Goal: Obtain resource: Download file/media

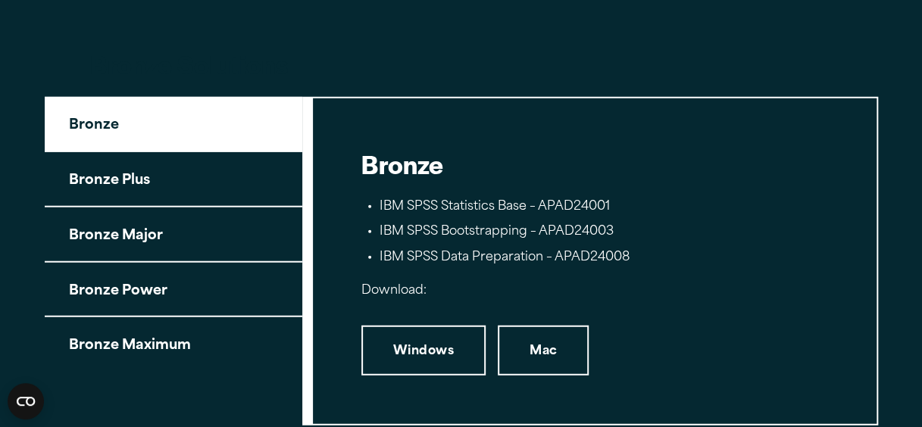
scroll to position [1818, 0]
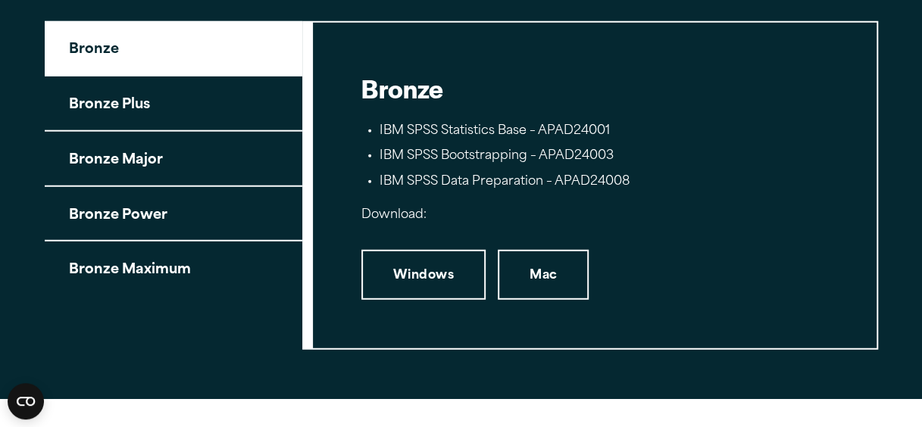
click at [127, 105] on button "Bronze Plus" at bounding box center [174, 104] width 258 height 55
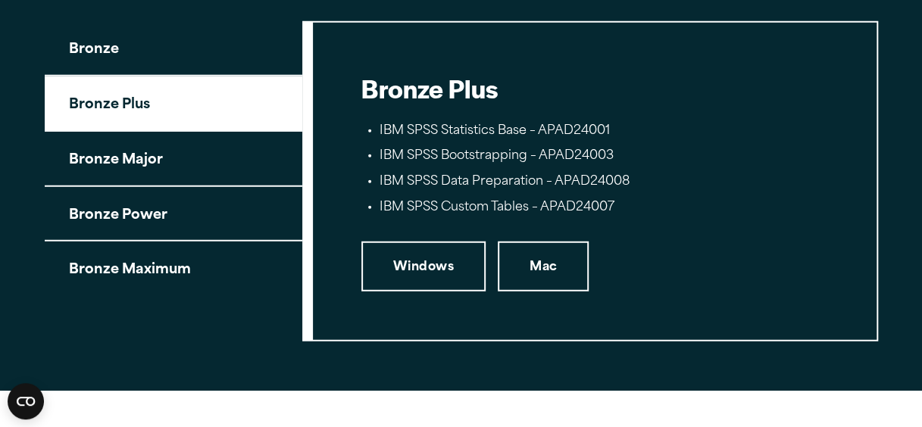
click at [138, 164] on button "Bronze Major" at bounding box center [174, 159] width 258 height 55
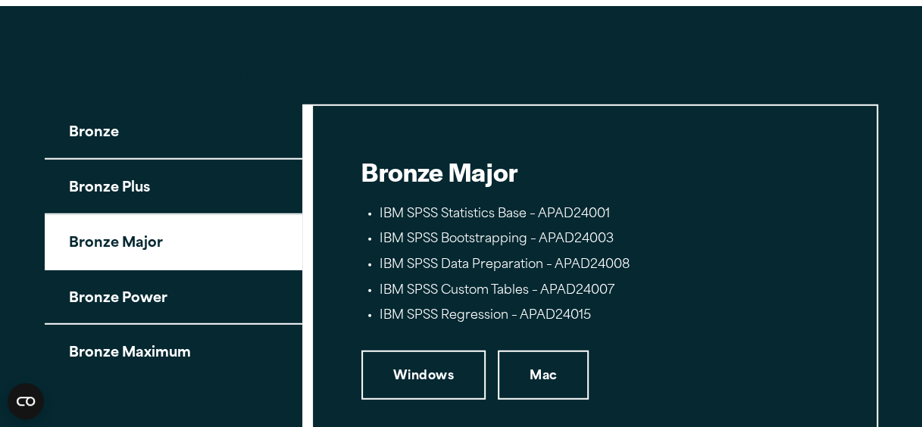
scroll to position [1893, 0]
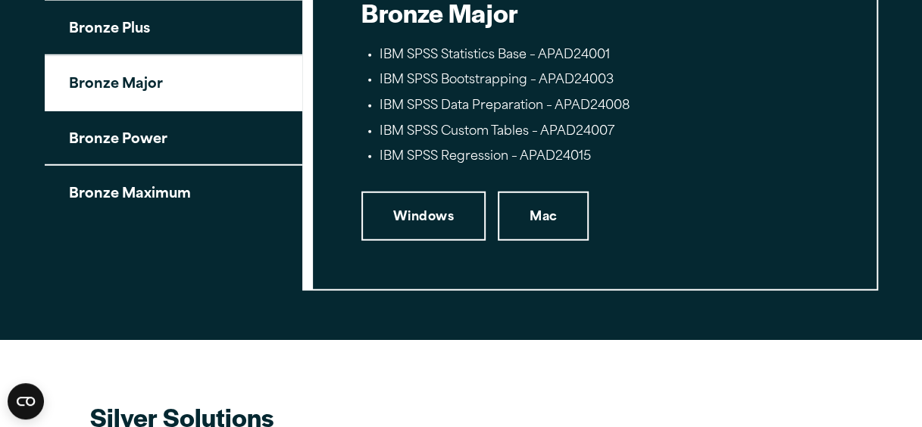
click at [124, 138] on button "Bronze Power" at bounding box center [174, 138] width 258 height 55
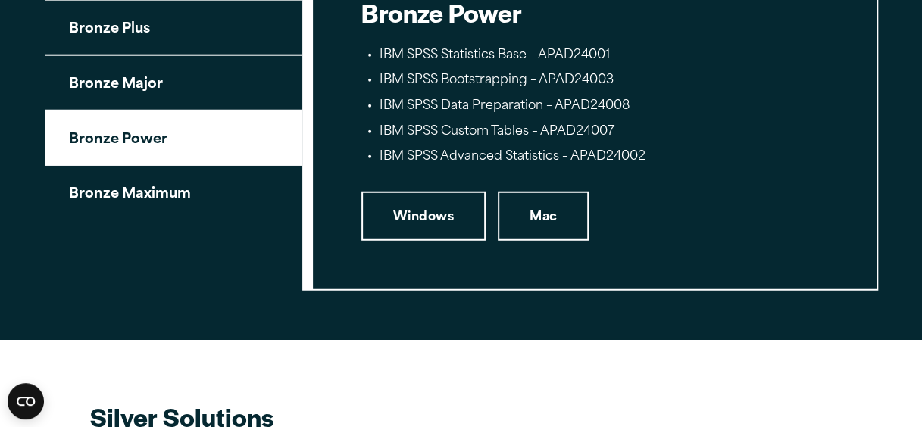
click at [159, 195] on button "Bronze Maximum" at bounding box center [174, 193] width 258 height 54
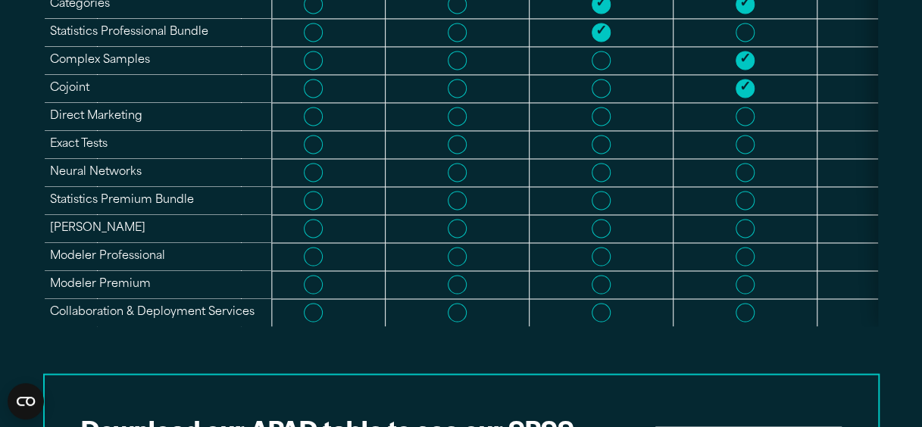
scroll to position [1212, 0]
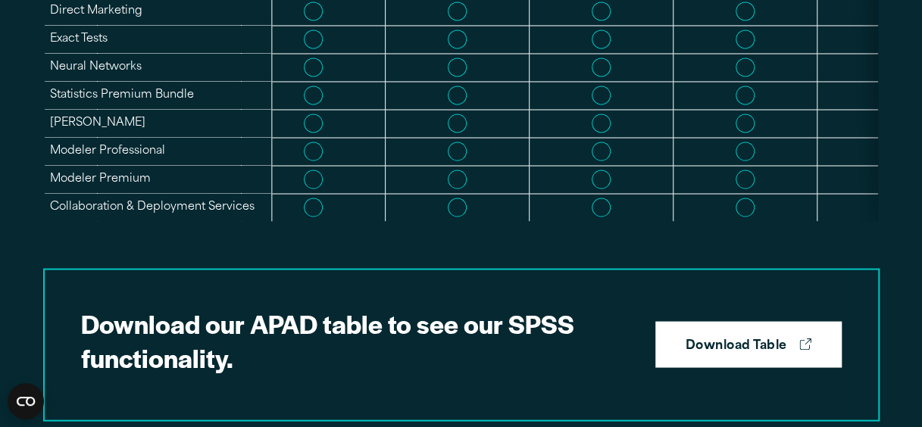
drag, startPoint x: 470, startPoint y: 214, endPoint x: 738, endPoint y: 214, distance: 268.2
click at [738, 214] on tr "Collaboration & Deployment Services" at bounding box center [415, 207] width 2243 height 28
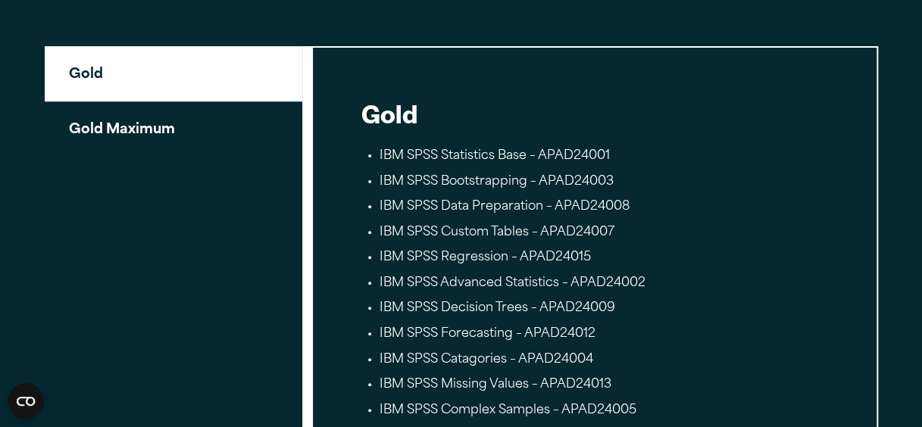
scroll to position [3030, 0]
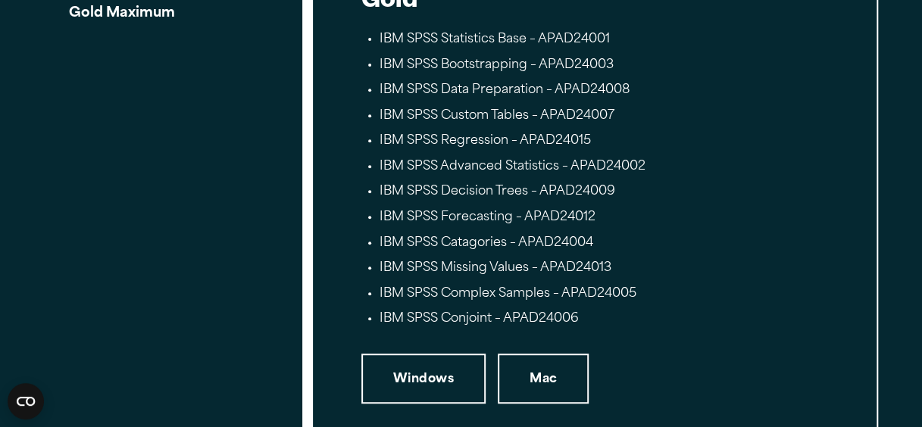
click at [135, 23] on button "Gold Maximum" at bounding box center [174, 12] width 258 height 54
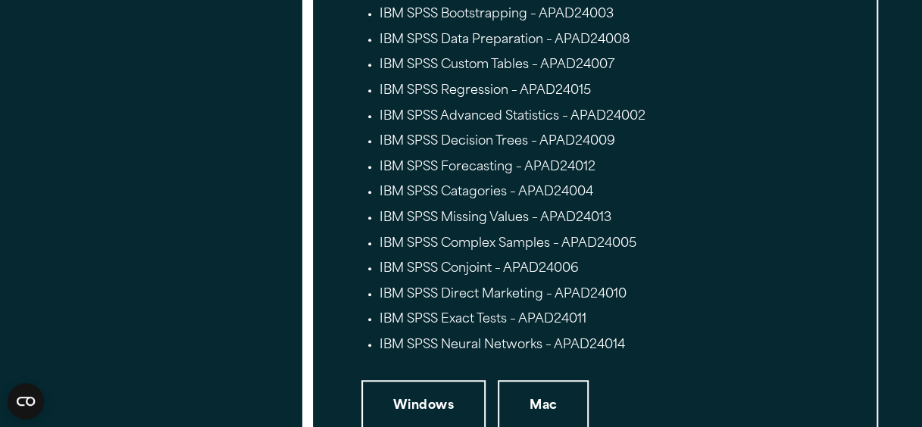
scroll to position [3182, 0]
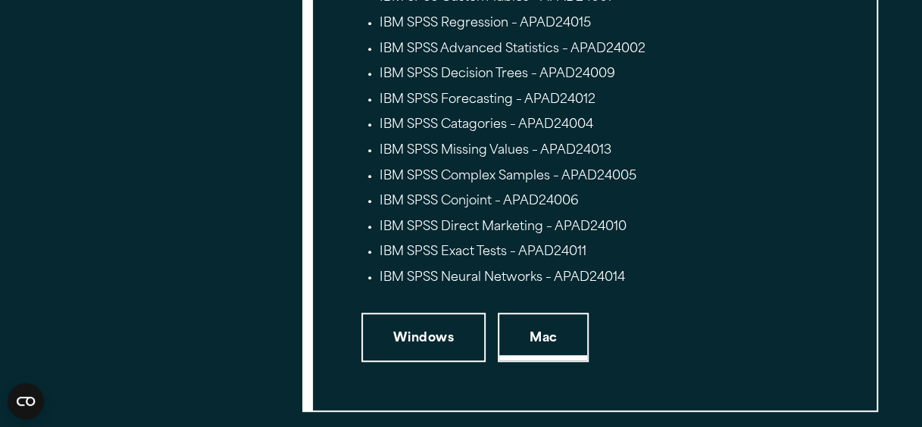
click at [533, 318] on link "Mac" at bounding box center [543, 338] width 91 height 50
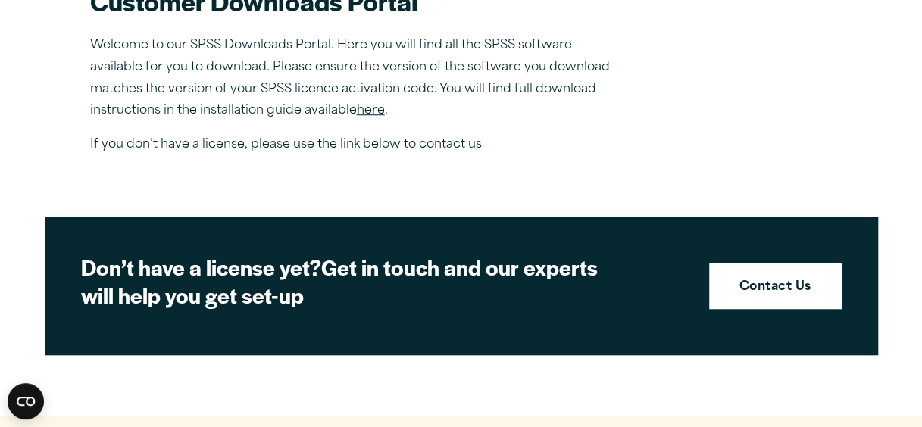
scroll to position [379, 0]
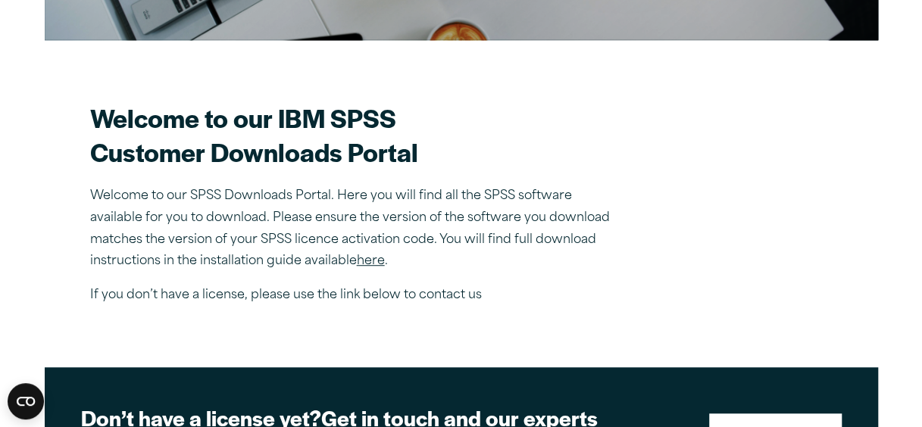
click at [380, 262] on link "here" at bounding box center [371, 261] width 28 height 12
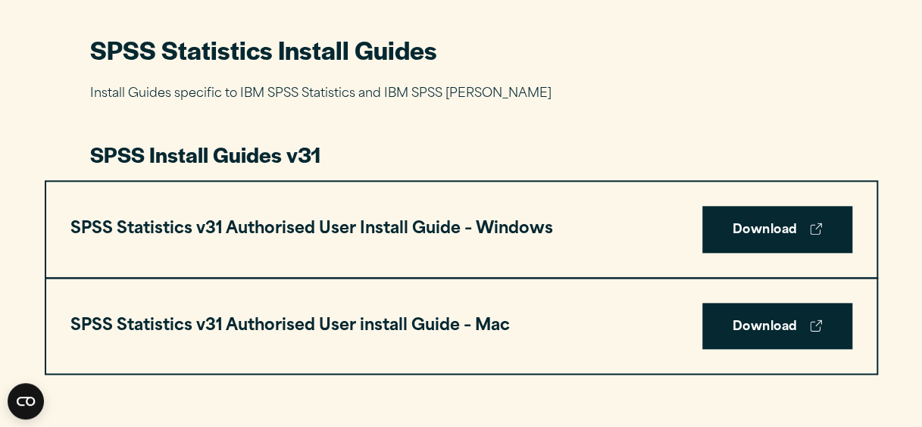
scroll to position [758, 0]
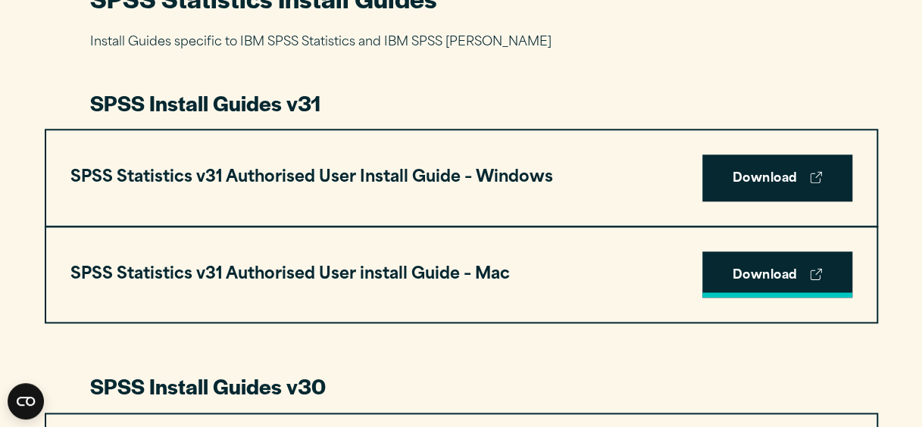
click at [746, 271] on link "Download" at bounding box center [777, 275] width 150 height 47
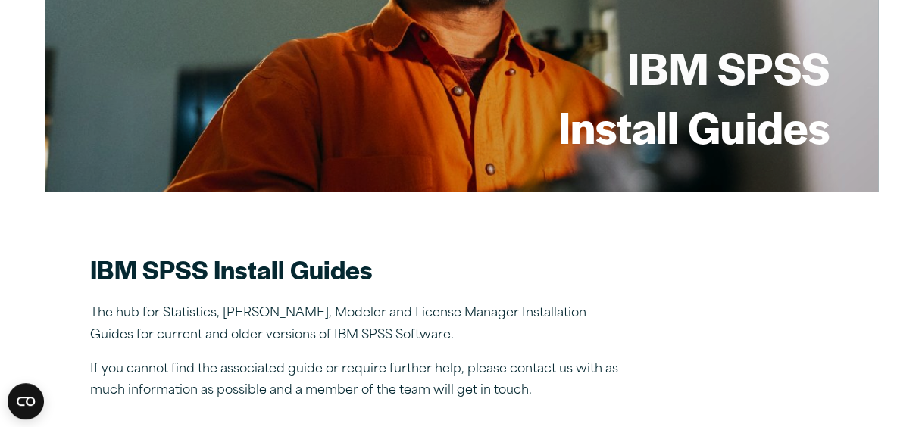
scroll to position [0, 0]
